Goal: Check status: Check status

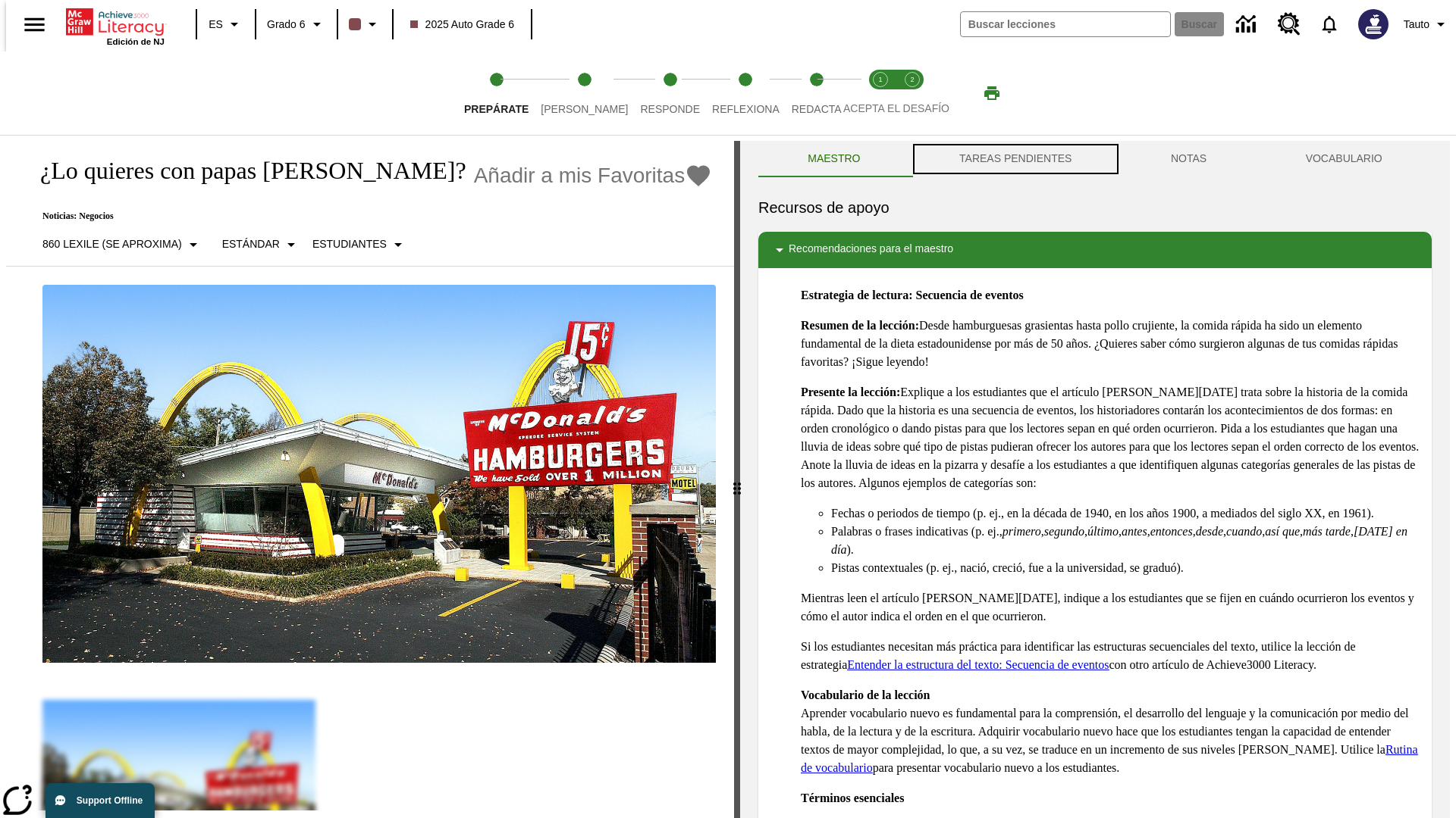
click at [1014, 159] on button "TAREAS PENDIENTES" at bounding box center [1016, 159] width 212 height 36
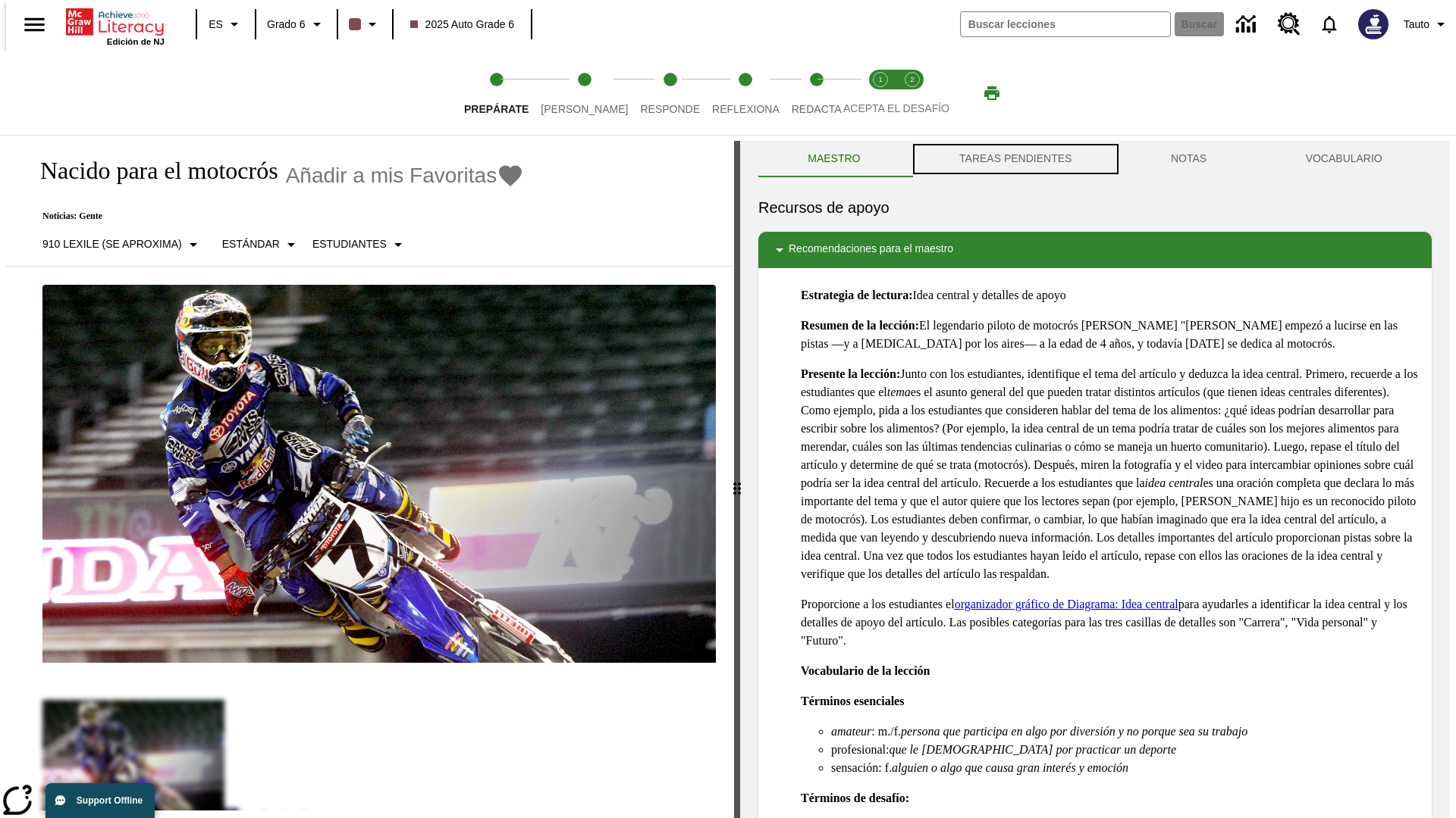
click at [1014, 159] on button "TAREAS PENDIENTES" at bounding box center [1016, 159] width 212 height 36
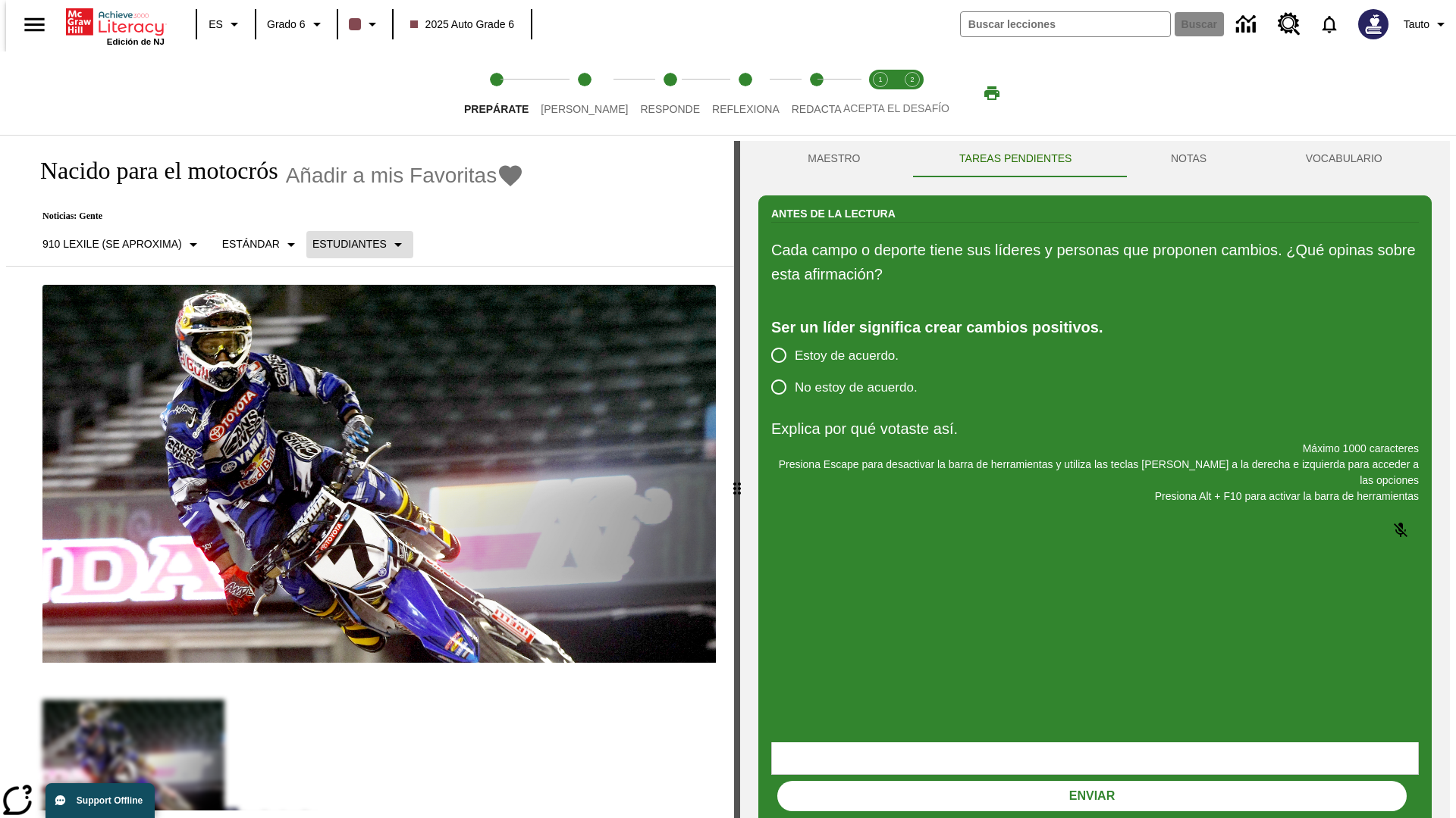
click at [347, 244] on p "Estudiantes" at bounding box center [349, 244] width 75 height 16
